Goal: Navigation & Orientation: Find specific page/section

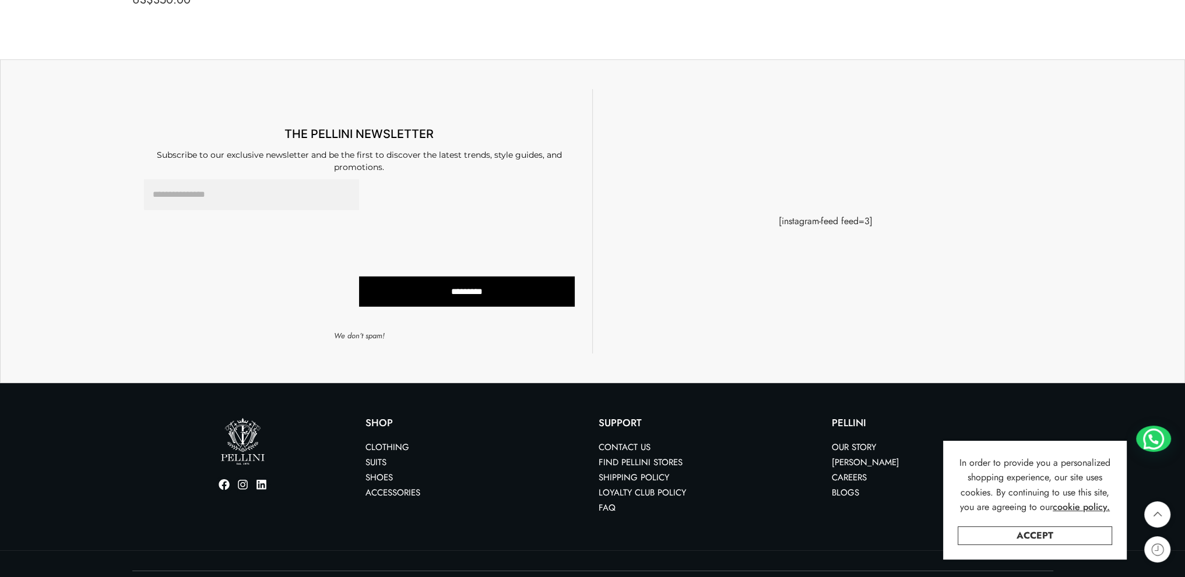
scroll to position [10120, 0]
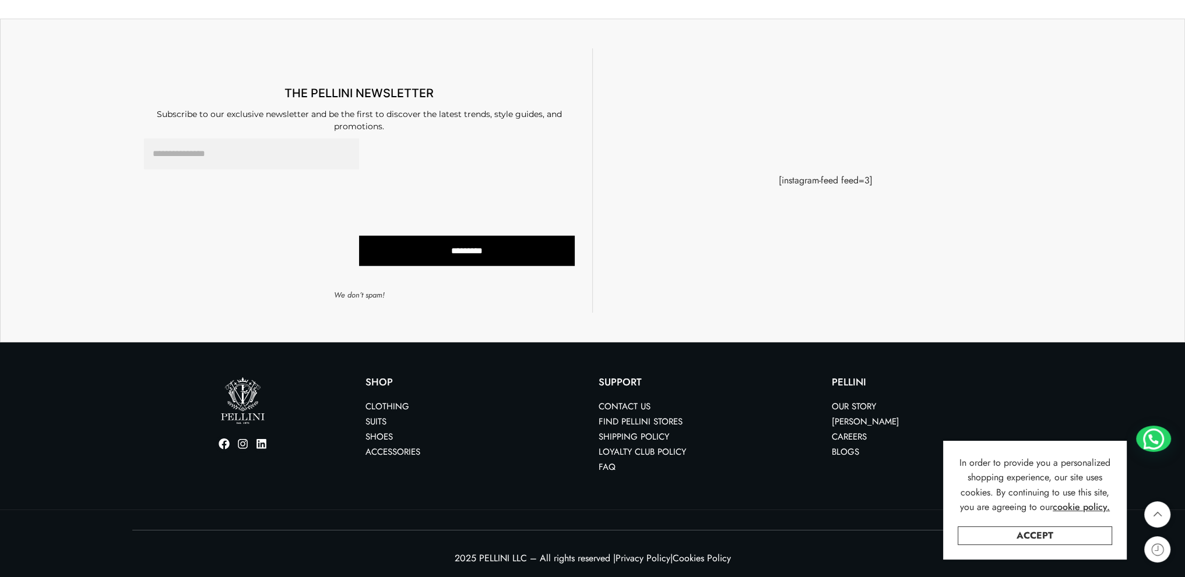
click at [632, 421] on link "Find Pellini Stores" at bounding box center [640, 421] width 84 height 13
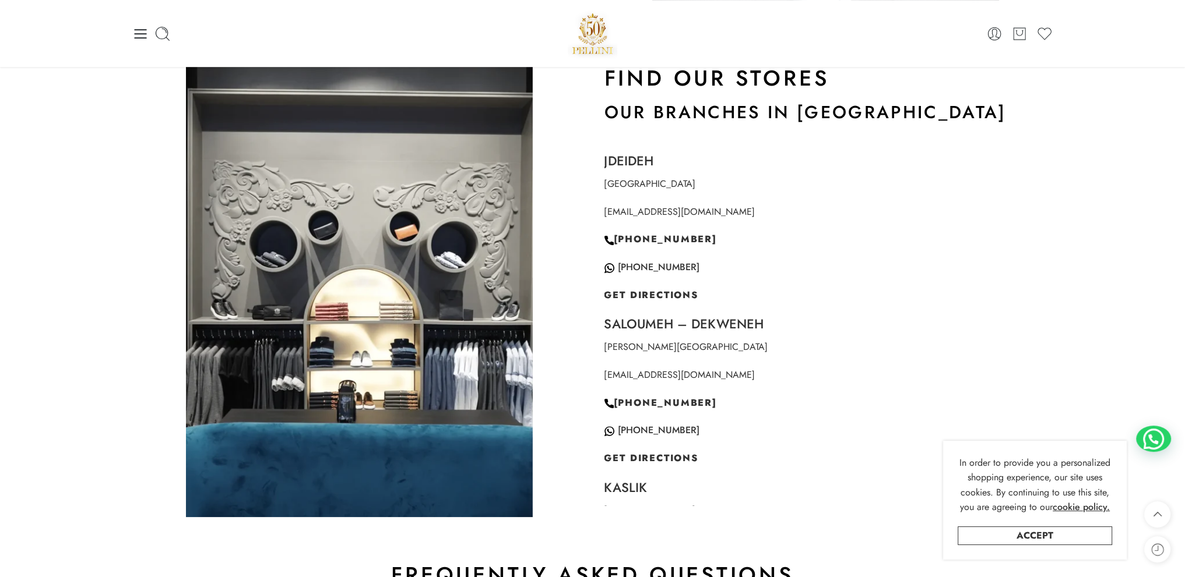
scroll to position [524, 0]
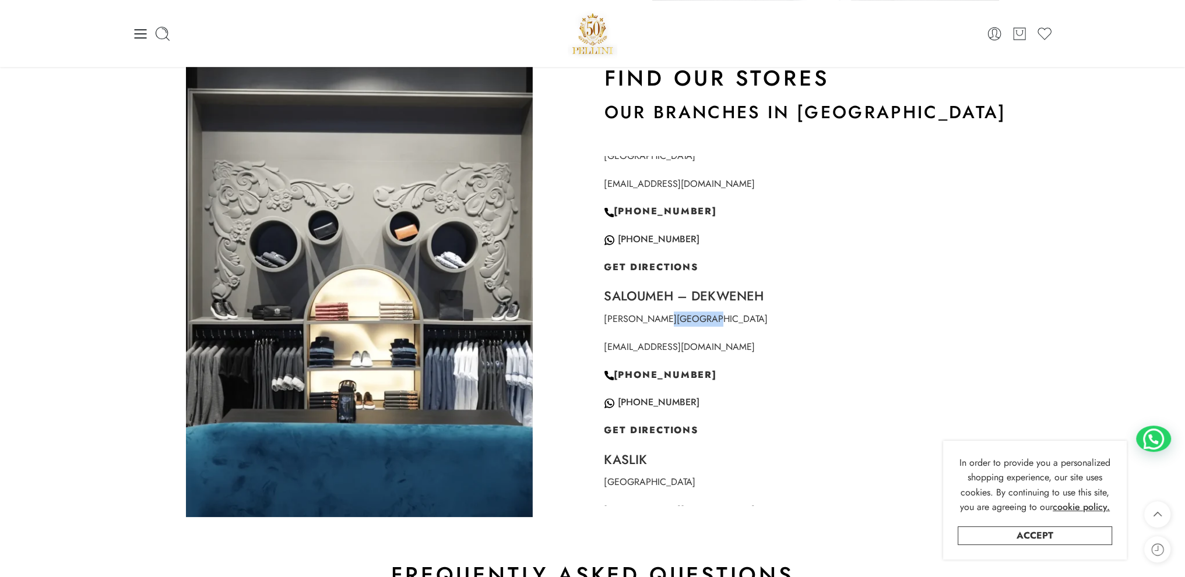
drag, startPoint x: 656, startPoint y: 317, endPoint x: 695, endPoint y: 322, distance: 39.3
click at [695, 322] on p "Mirna Chalouhi Main Road" at bounding box center [825, 319] width 443 height 15
click at [631, 321] on p "Mirna Chalouhi Main Road" at bounding box center [825, 319] width 443 height 15
click at [635, 431] on span "GET DIRECTIONS" at bounding box center [651, 430] width 94 height 13
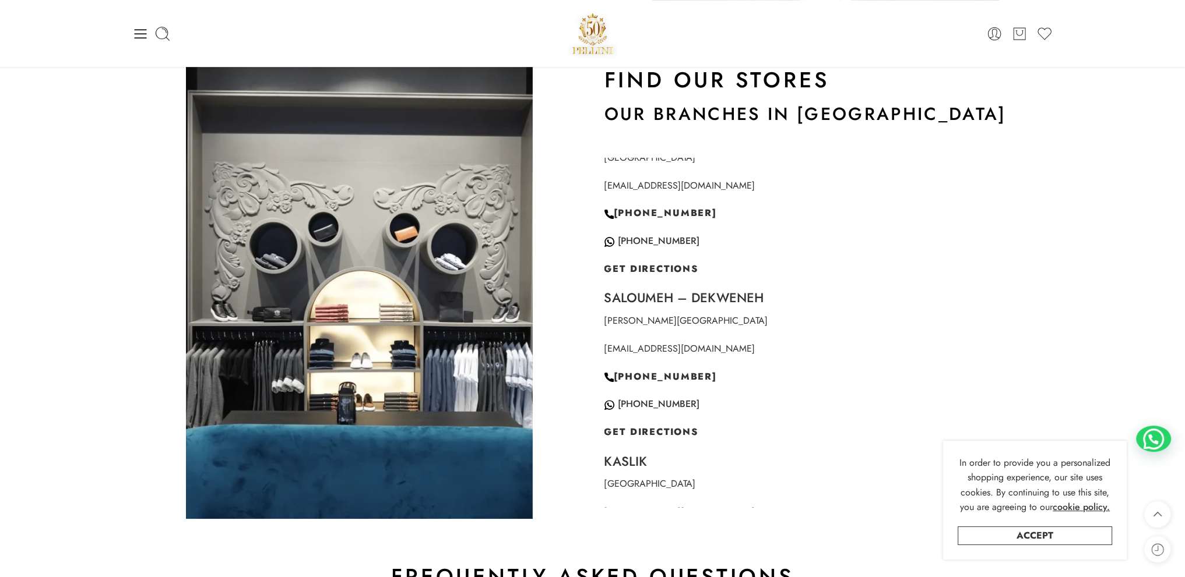
scroll to position [408, 0]
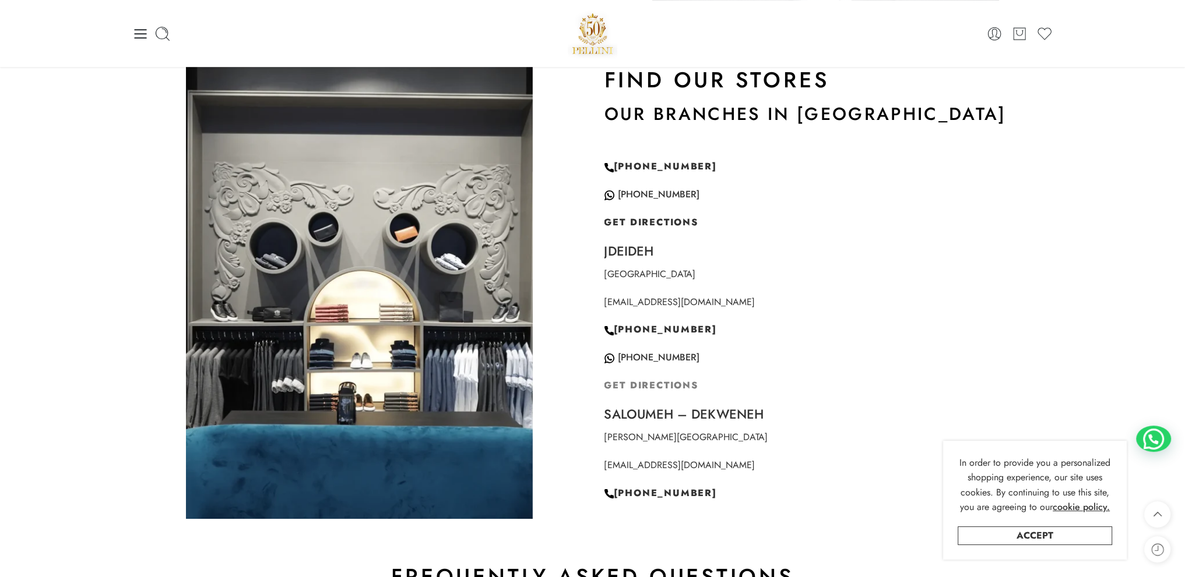
click at [647, 383] on span "GET DIRECTIONS" at bounding box center [651, 385] width 94 height 13
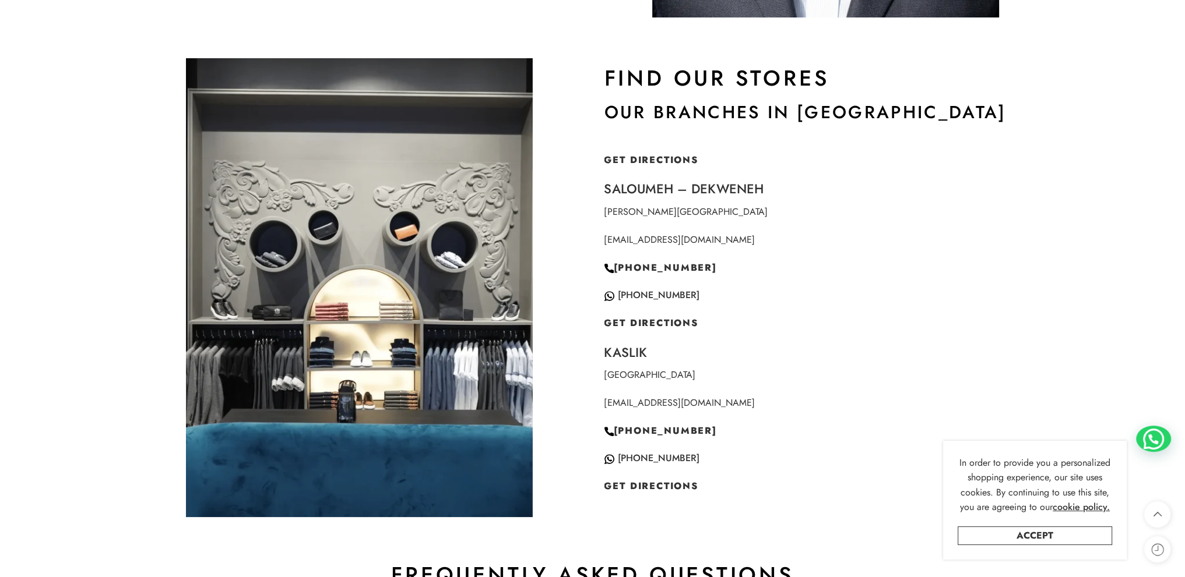
scroll to position [573, 0]
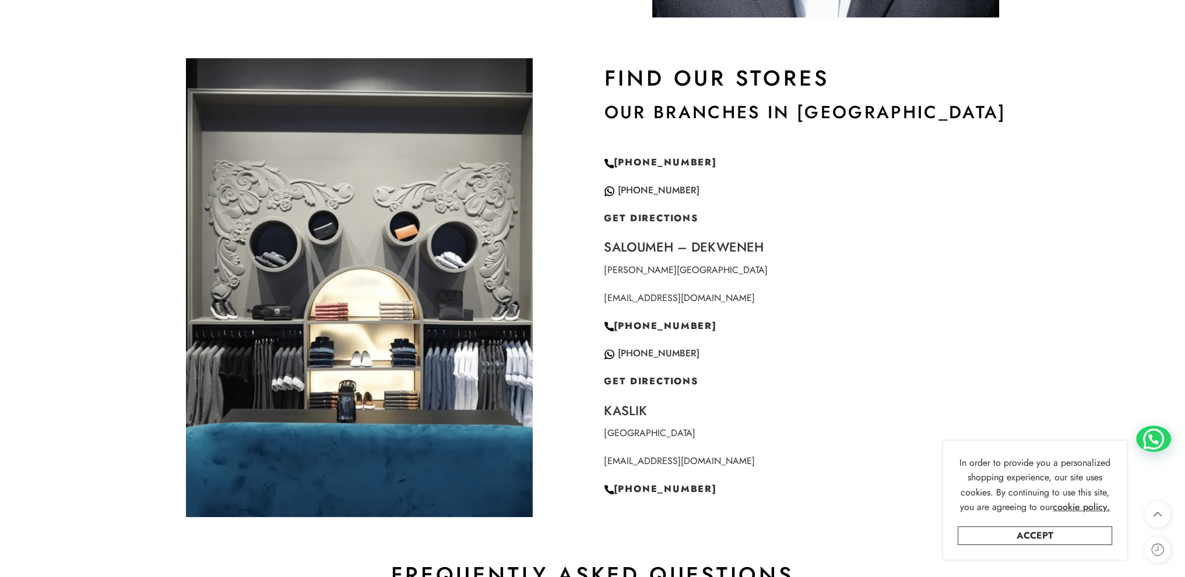
click at [1125, 55] on section "Find Our Stores Our Branches in Lebanon Hazmieh City Center citycenter@pellini-…" at bounding box center [592, 297] width 1185 height 491
